Goal: Information Seeking & Learning: Learn about a topic

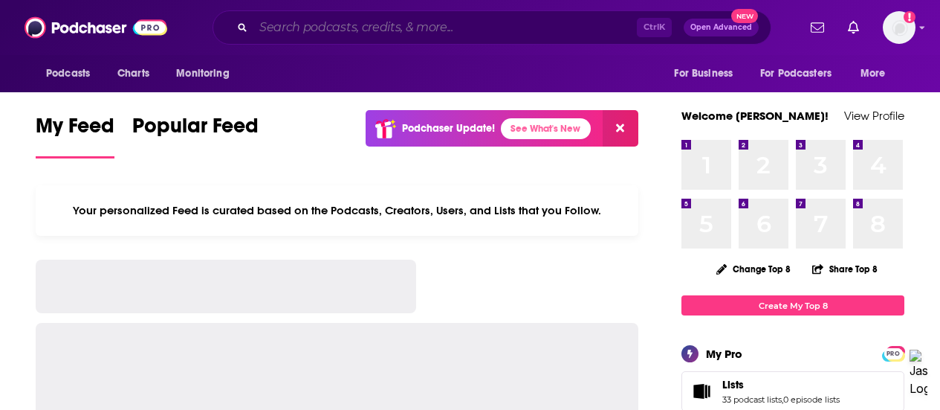
click at [291, 27] on input "Search podcasts, credits, & more..." at bounding box center [445, 28] width 384 height 24
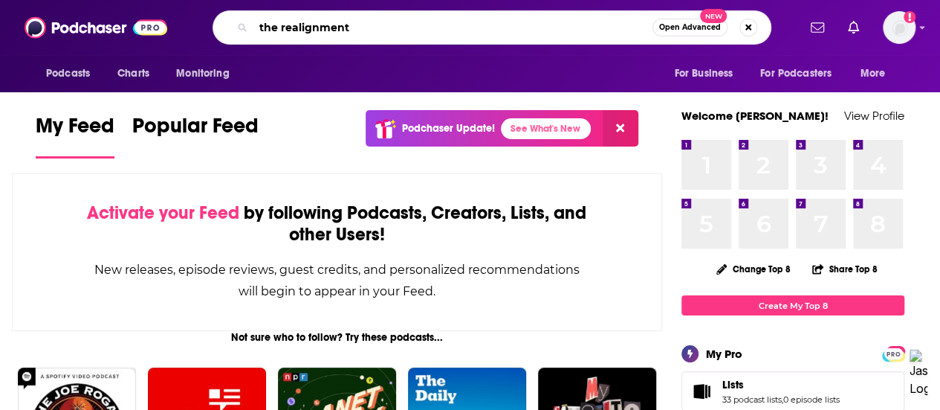
type input "the realignment"
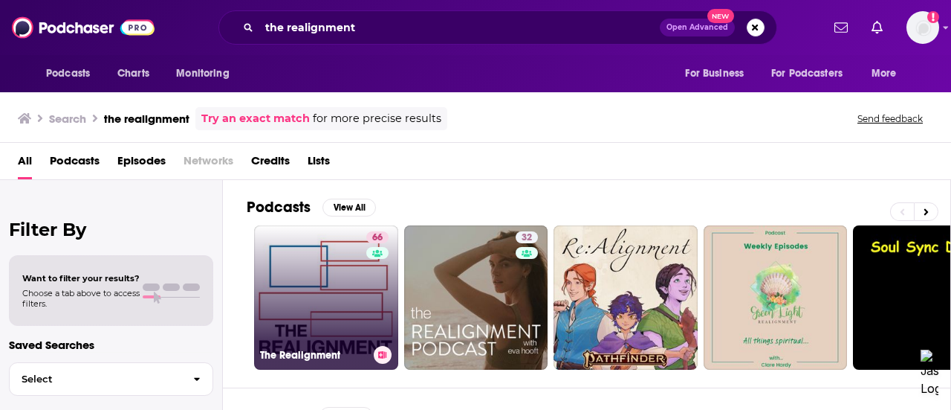
click at [338, 269] on link "66 The Realignment" at bounding box center [326, 297] width 144 height 144
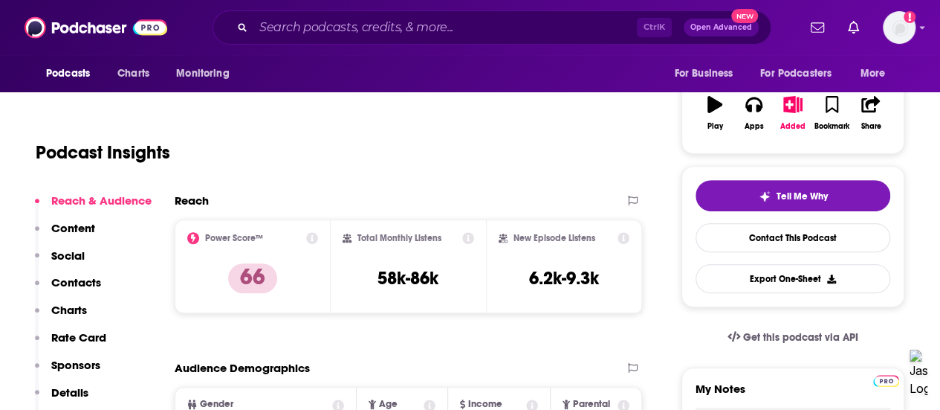
scroll to position [236, 0]
